Goal: Transaction & Acquisition: Purchase product/service

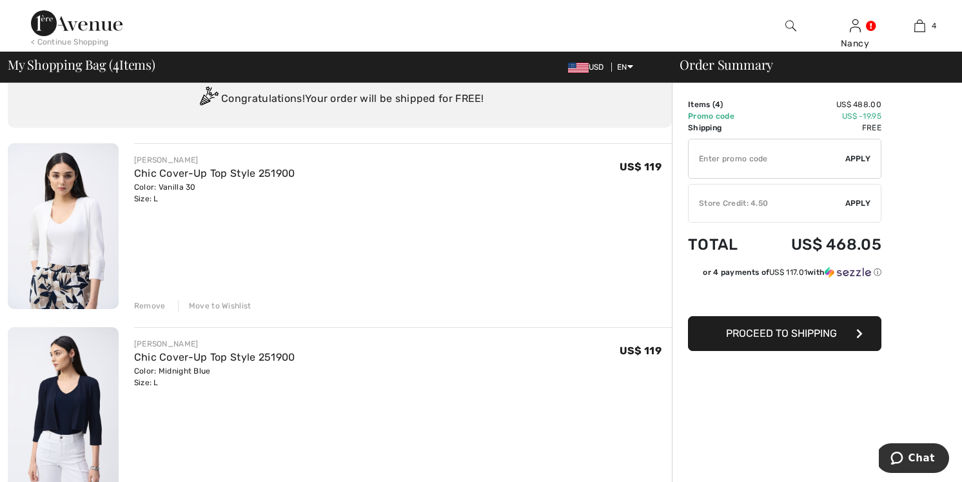
scroll to position [39, 0]
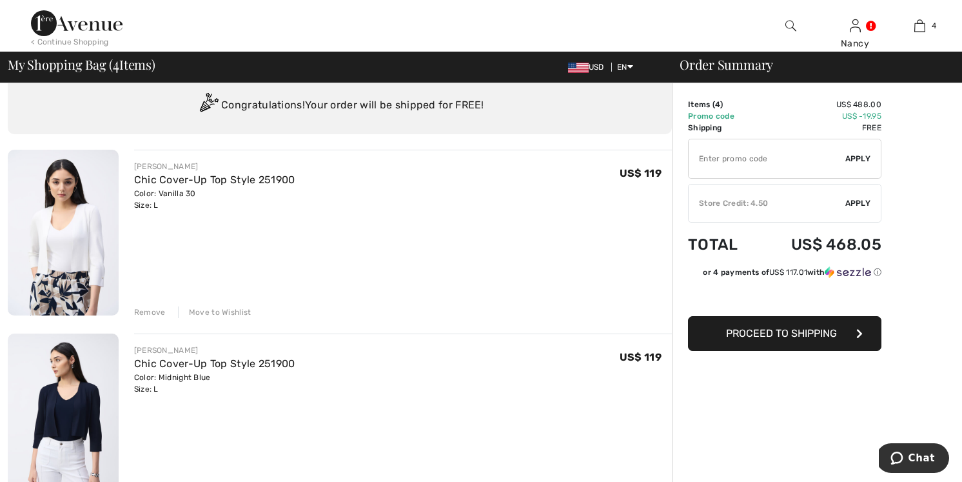
click at [149, 310] on div "Remove" at bounding box center [150, 312] width 32 height 12
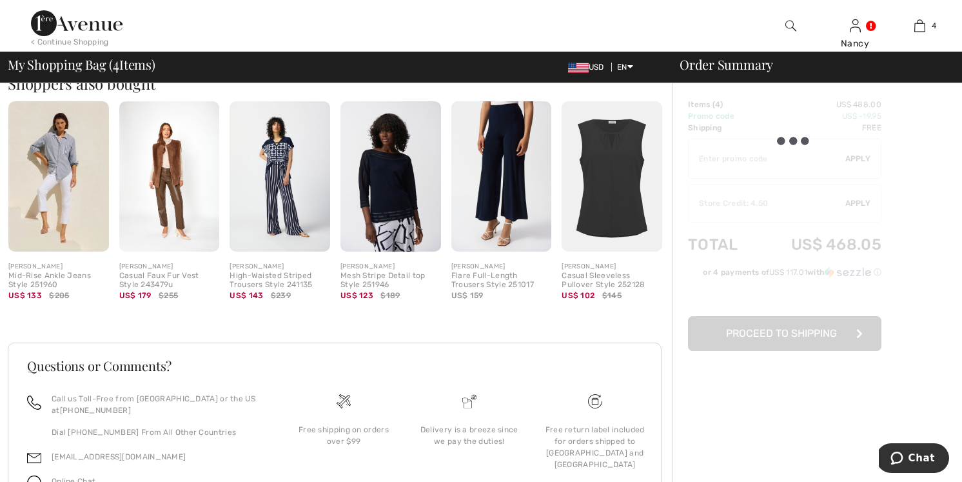
scroll to position [954, 0]
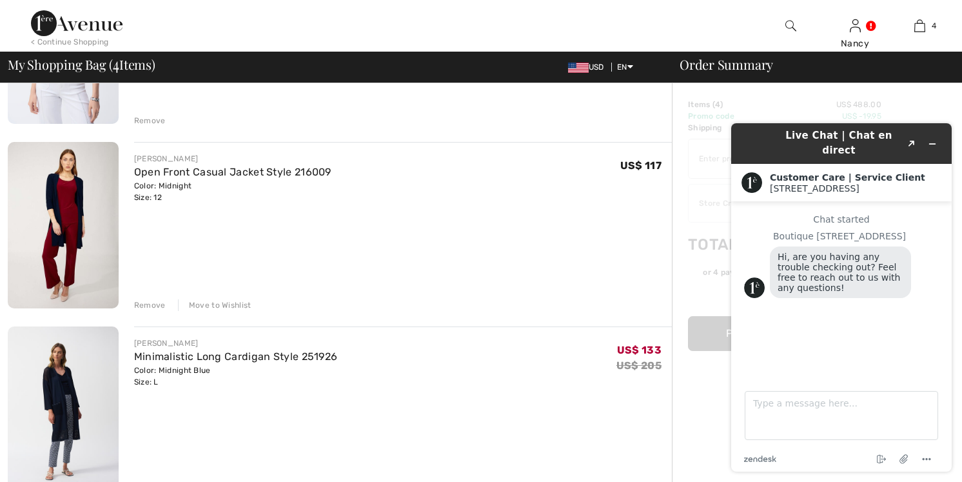
scroll to position [0, 0]
click at [932, 144] on icon "Minimize widget" at bounding box center [933, 144] width 6 height 0
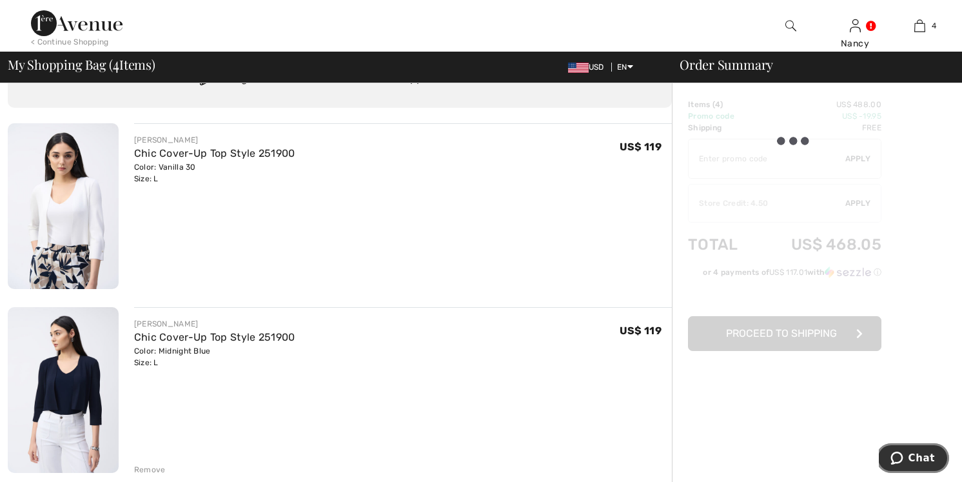
scroll to position [66, 0]
click at [498, 267] on div "JOSEPH RIBKOFF Chic Cover-Up Top Style 251900 Color: Vanilla 30 Size: L Final S…" at bounding box center [403, 206] width 538 height 168
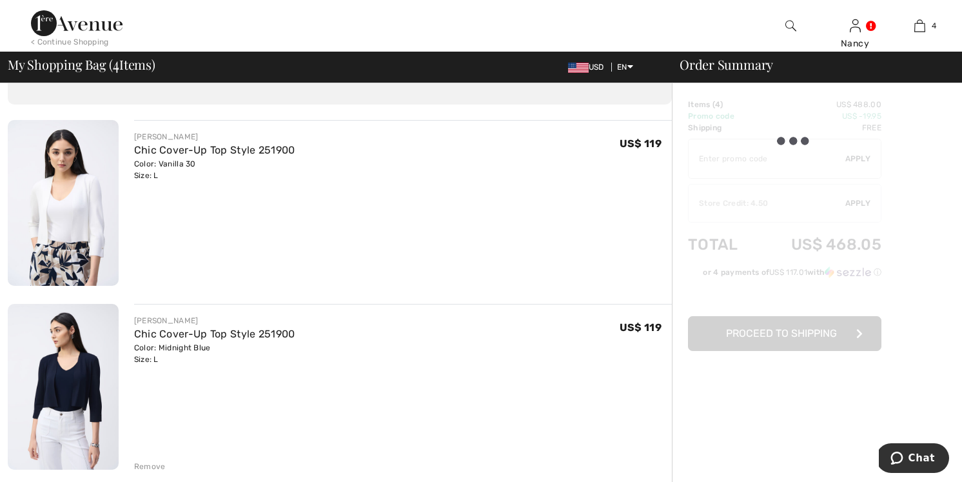
scroll to position [0, 0]
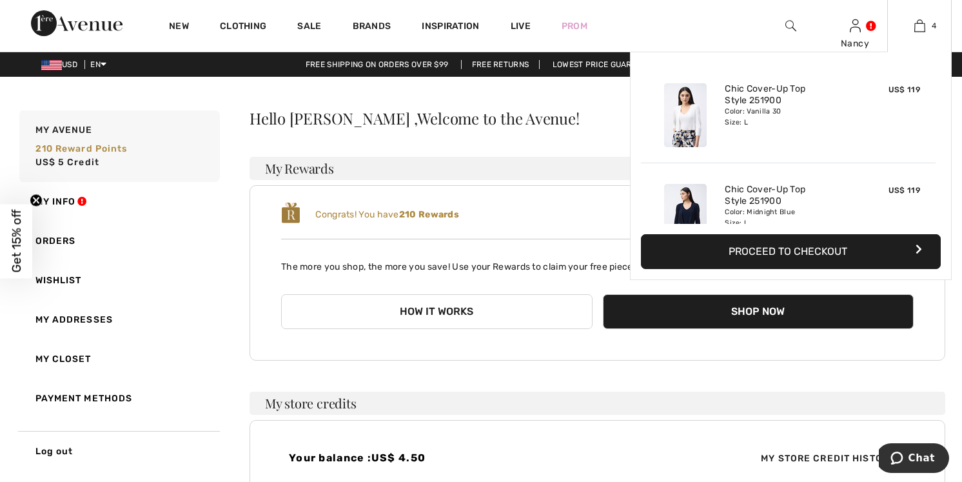
click at [807, 130] on div "Chic Cover-Up Top Style 251900 Color: Vanilla 30 Size: L" at bounding box center [787, 115] width 137 height 74
click at [921, 28] on img at bounding box center [919, 25] width 11 height 15
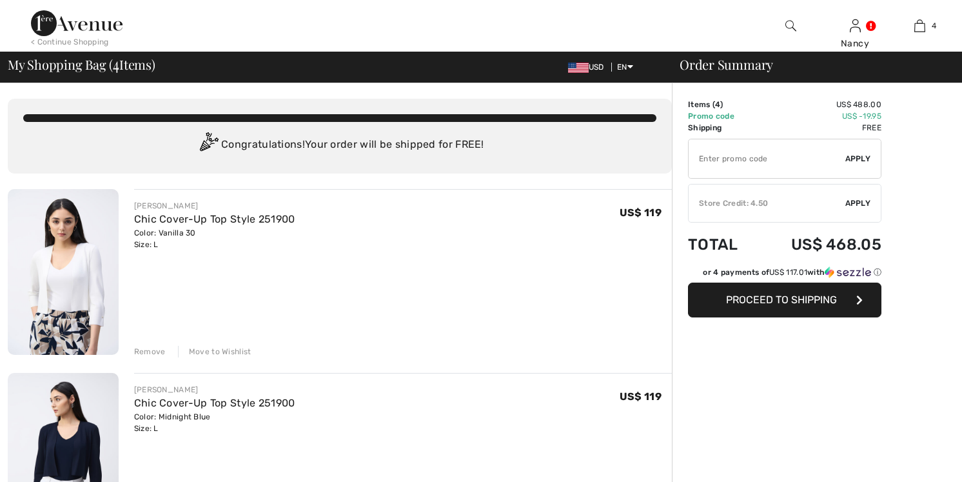
checkbox input "true"
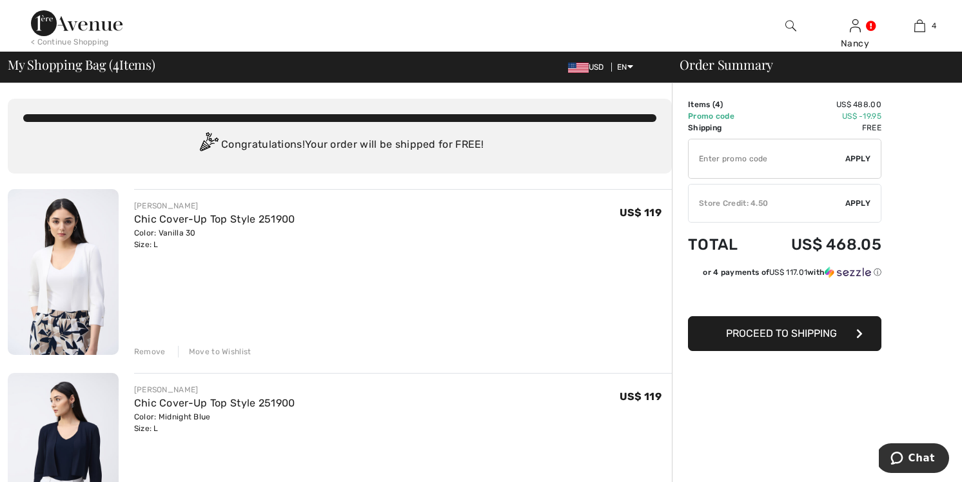
click at [150, 351] on div "Remove" at bounding box center [150, 352] width 32 height 12
